Goal: Find contact information: Find contact information

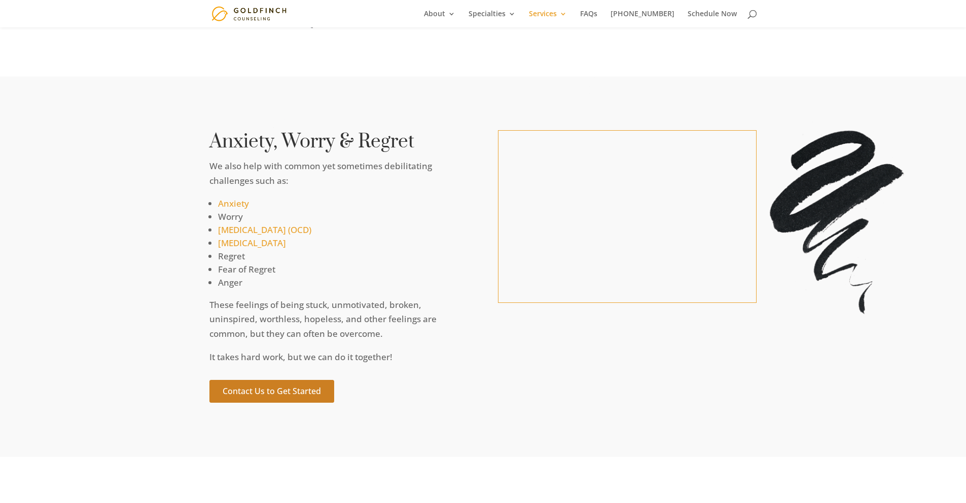
scroll to position [5931, 0]
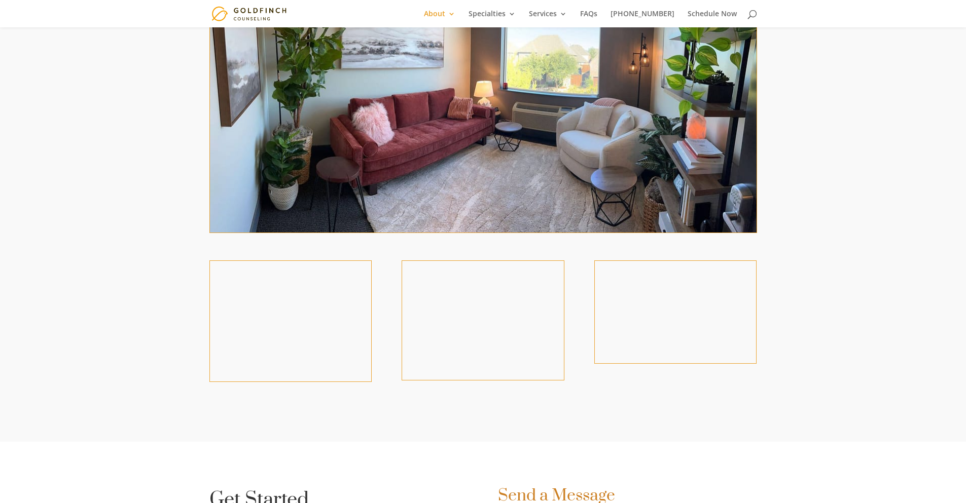
scroll to position [1246, 0]
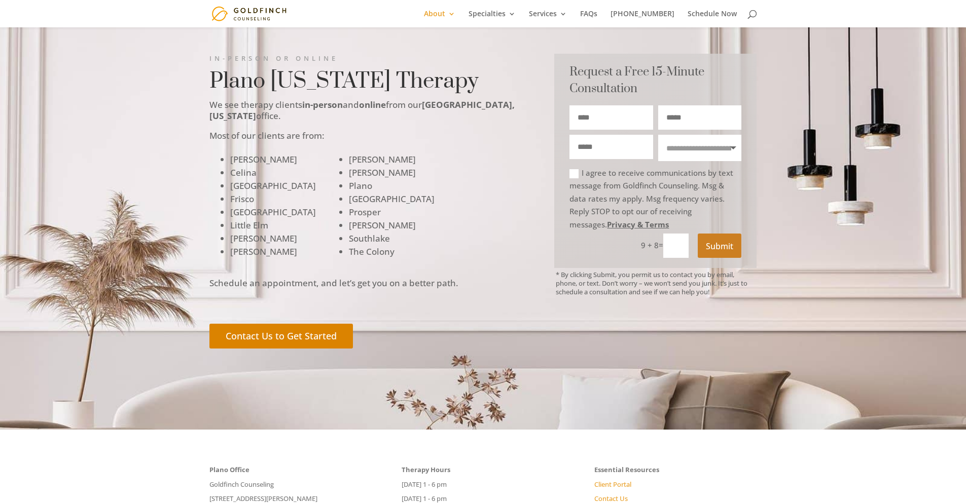
scroll to position [3634, 0]
